Goal: Information Seeking & Learning: Learn about a topic

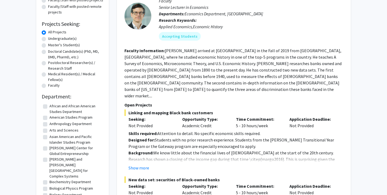
scroll to position [67, 0]
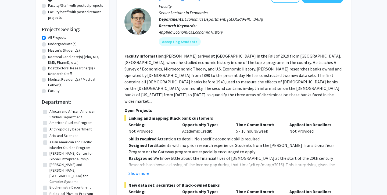
click at [48, 90] on label "Faculty" at bounding box center [54, 91] width 12 height 6
click at [48, 90] on input "Faculty" at bounding box center [49, 89] width 3 height 3
radio input "true"
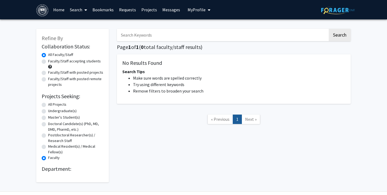
click at [48, 105] on label "All Projects" at bounding box center [57, 105] width 18 height 6
click at [48, 105] on input "All Projects" at bounding box center [49, 103] width 3 height 3
radio input "true"
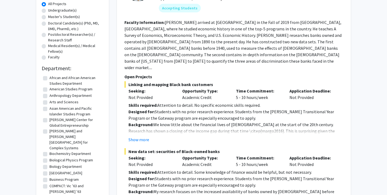
scroll to position [301, 0]
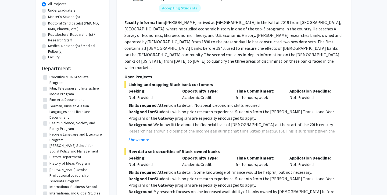
click at [49, 143] on label "[PERSON_NAME] School for Social Policy and Management" at bounding box center [75, 148] width 53 height 11
click at [49, 143] on input "[PERSON_NAME] School for Social Policy and Management" at bounding box center [50, 144] width 3 height 3
checkbox input "true"
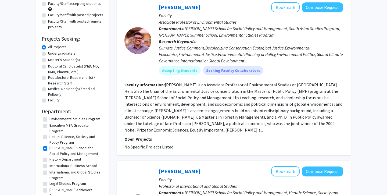
scroll to position [57, 0]
click at [49, 145] on label "[PERSON_NAME] School for Social Policy and Management" at bounding box center [75, 150] width 53 height 11
click at [49, 145] on input "[PERSON_NAME] School for Social Policy and Management" at bounding box center [50, 146] width 3 height 3
checkbox input "false"
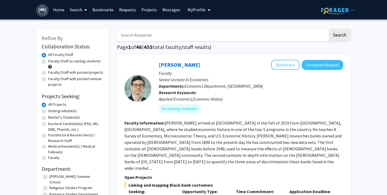
click at [82, 10] on link "Search" at bounding box center [78, 9] width 23 height 19
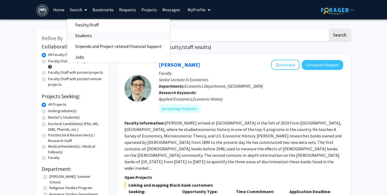
click at [99, 36] on link "Students" at bounding box center [118, 35] width 103 height 8
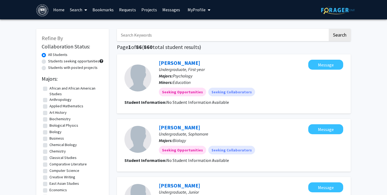
click at [169, 9] on link "Messages" at bounding box center [171, 9] width 23 height 19
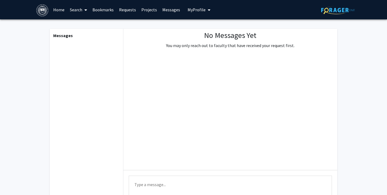
click at [196, 8] on span "My Profile" at bounding box center [196, 9] width 18 height 5
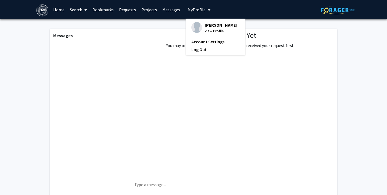
click at [196, 8] on span "My Profile" at bounding box center [196, 9] width 18 height 5
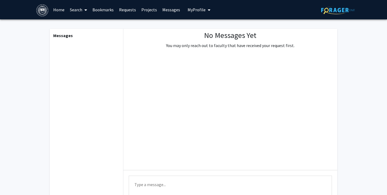
click at [142, 13] on link "Projects" at bounding box center [149, 9] width 21 height 19
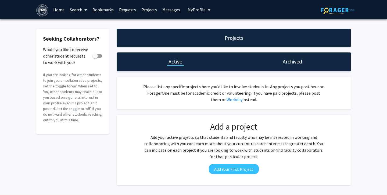
click at [128, 9] on link "Requests" at bounding box center [127, 9] width 22 height 19
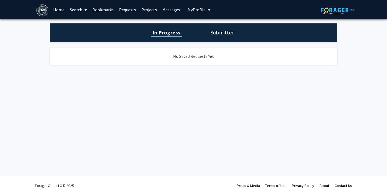
click at [160, 8] on link "Messages" at bounding box center [171, 9] width 23 height 19
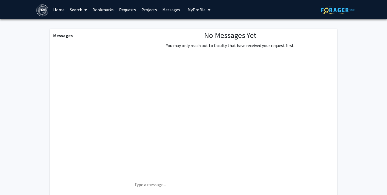
click at [150, 8] on link "Projects" at bounding box center [149, 9] width 21 height 19
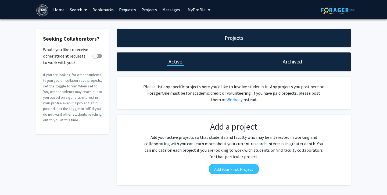
click at [110, 9] on link "Bookmarks" at bounding box center [103, 9] width 27 height 19
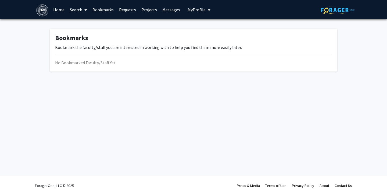
click at [82, 10] on span at bounding box center [84, 10] width 5 height 19
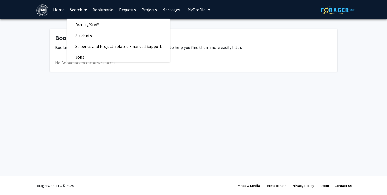
click at [100, 53] on div "Faculty/Staff Students Stipends and Project-related Financial Support Jobs" at bounding box center [118, 40] width 103 height 43
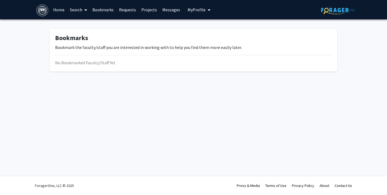
click at [78, 9] on link "Search" at bounding box center [78, 9] width 23 height 19
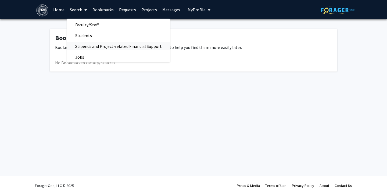
click at [88, 43] on span "Stipends and Project-related Financial Support" at bounding box center [118, 46] width 103 height 11
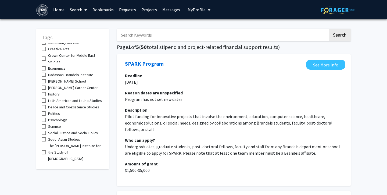
scroll to position [159, 0]
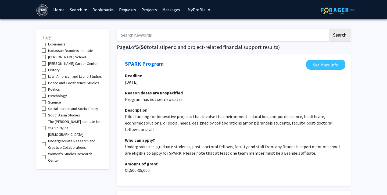
click at [179, 35] on input "Search Keywords" at bounding box center [222, 35] width 211 height 12
click at [329, 29] on button "Search" at bounding box center [340, 35] width 22 height 12
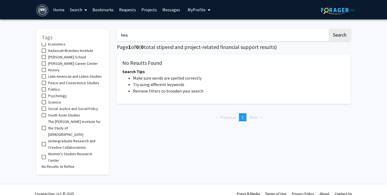
type input "hea"
click at [329, 29] on button "Search" at bounding box center [340, 35] width 22 height 12
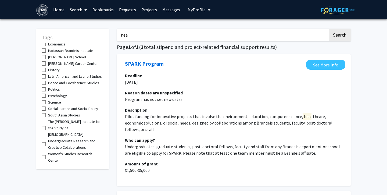
drag, startPoint x: 122, startPoint y: 34, endPoint x: 102, endPoint y: 34, distance: 19.6
click at [82, 10] on link "Search" at bounding box center [78, 9] width 23 height 19
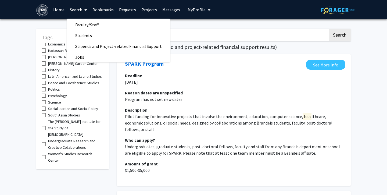
click at [60, 11] on link "Home" at bounding box center [58, 9] width 17 height 19
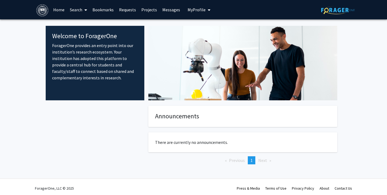
click at [84, 8] on span at bounding box center [84, 10] width 5 height 19
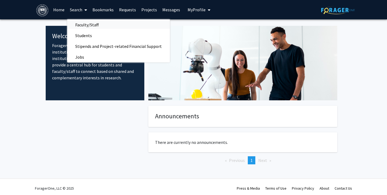
click at [84, 22] on span "Faculty/Staff" at bounding box center [86, 24] width 39 height 11
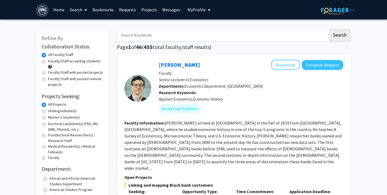
click at [84, 10] on span at bounding box center [84, 10] width 5 height 19
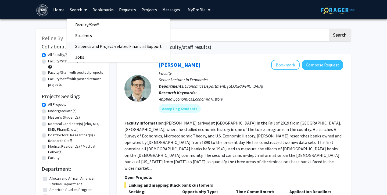
click at [99, 44] on span "Stipends and Project-related Financial Support" at bounding box center [118, 46] width 103 height 11
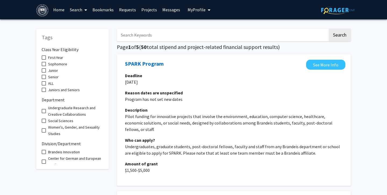
click at [152, 34] on input "Search Keywords" at bounding box center [222, 35] width 211 height 12
click at [329, 29] on button "Search" at bounding box center [340, 35] width 22 height 12
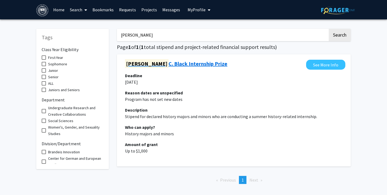
click at [163, 61] on link "[PERSON_NAME] Black Internship Prize" at bounding box center [176, 64] width 102 height 8
drag, startPoint x: 147, startPoint y: 37, endPoint x: 106, endPoint y: 37, distance: 41.4
click at [106, 37] on div "Tags Class Year Eligibility First-Year Sophomore Junior Senior ALL Juniors and …" at bounding box center [193, 105] width 322 height 165
type input "hearst"
click at [329, 29] on button "Search" at bounding box center [340, 35] width 22 height 12
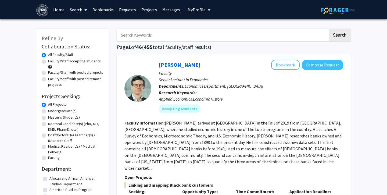
click at [196, 13] on button "My Profile" at bounding box center [199, 9] width 26 height 19
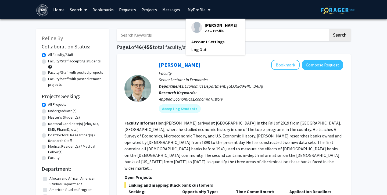
click at [228, 66] on div "Geoff Clarke Bookmark Compose Request" at bounding box center [251, 65] width 184 height 10
